Goal: Task Accomplishment & Management: Use online tool/utility

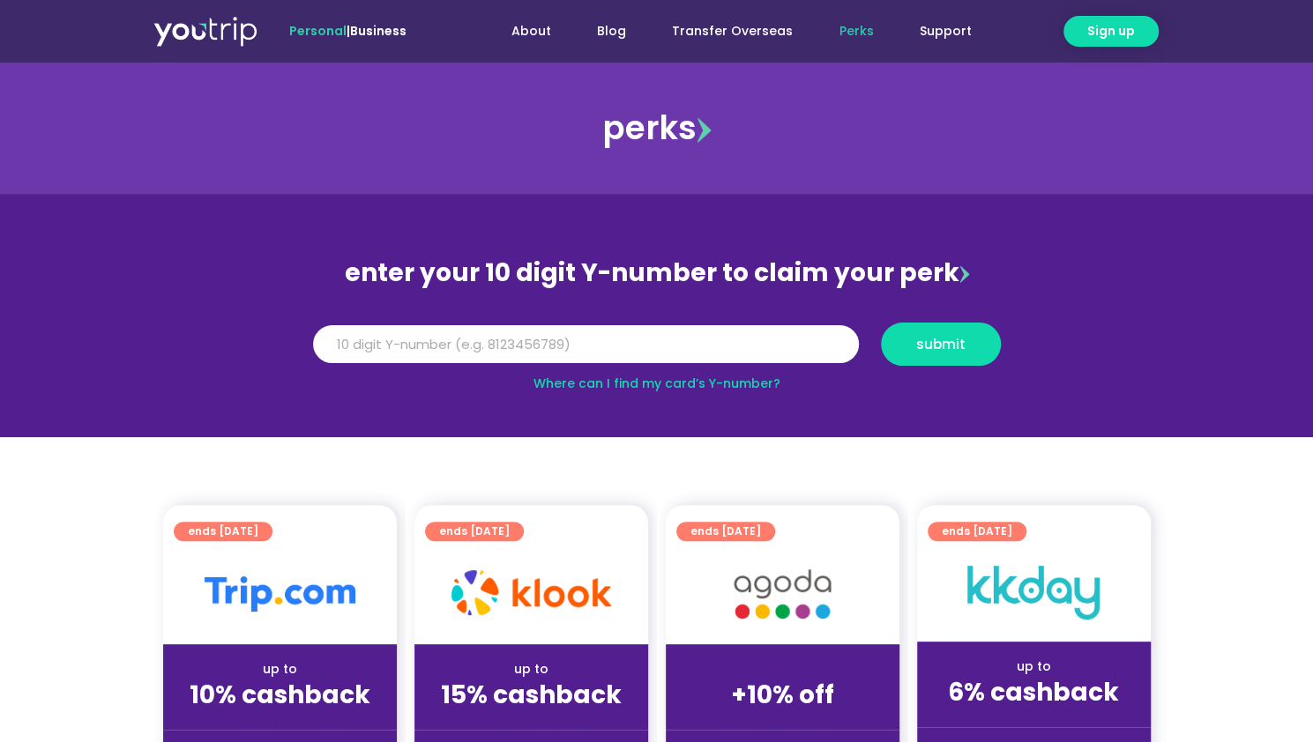
click at [734, 380] on link "Where can I find my card’s Y-number?" at bounding box center [656, 384] width 247 height 18
click at [593, 338] on input "Y Number" at bounding box center [586, 344] width 546 height 39
type input "8167667971"
click at [923, 346] on span "submit" at bounding box center [940, 344] width 49 height 13
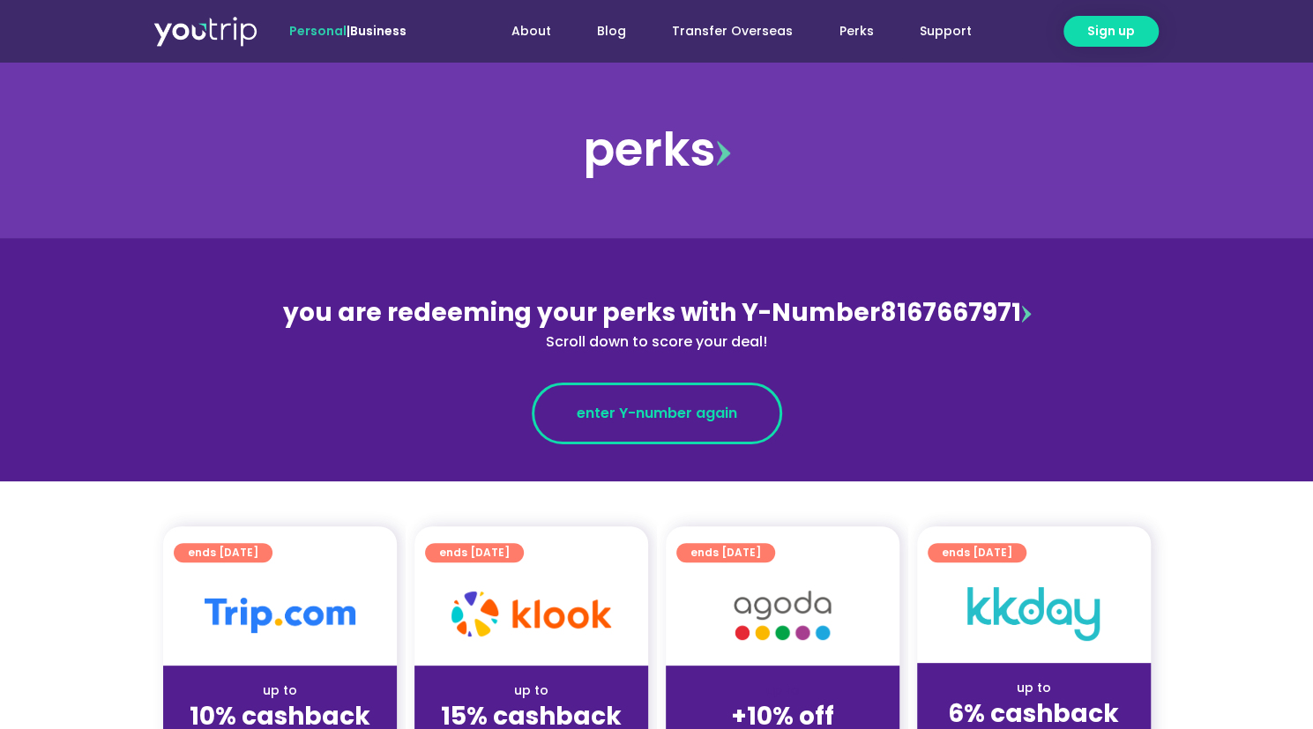
click at [677, 417] on span "enter Y-number again" at bounding box center [656, 413] width 160 height 21
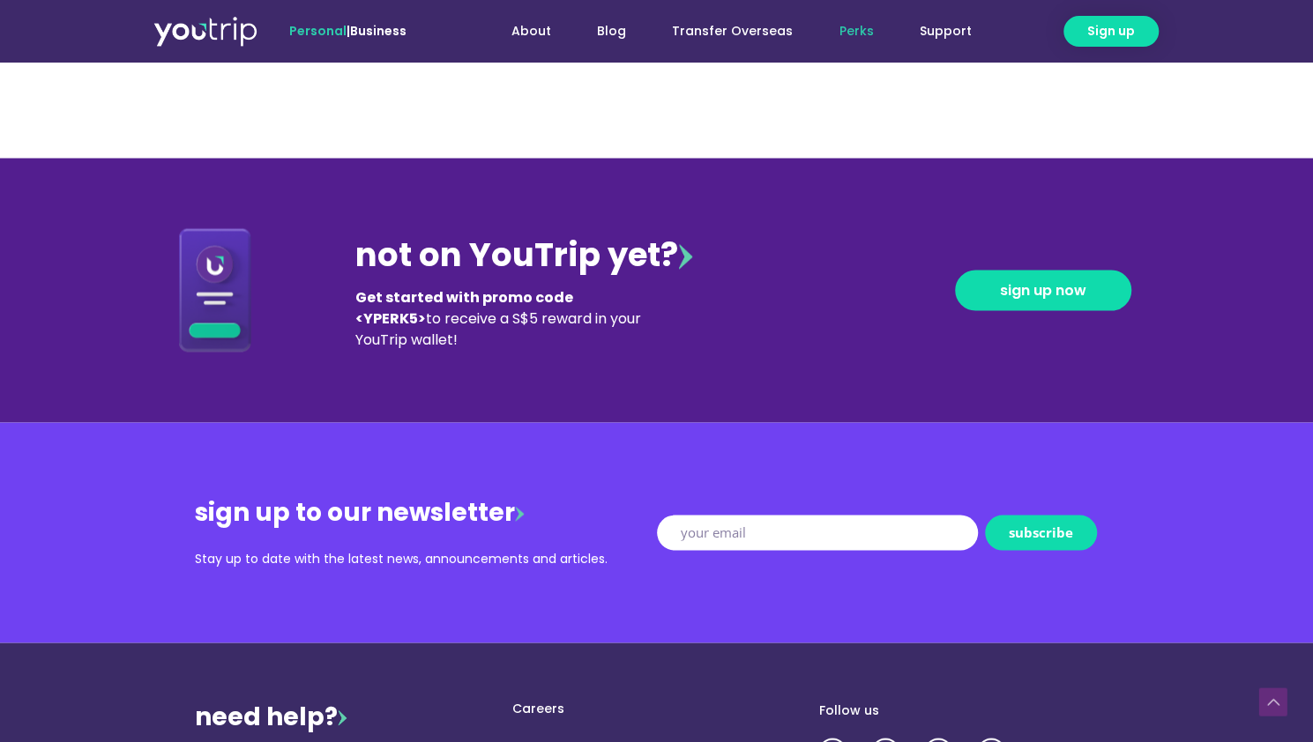
scroll to position [2201, 0]
